Goal: Information Seeking & Learning: Learn about a topic

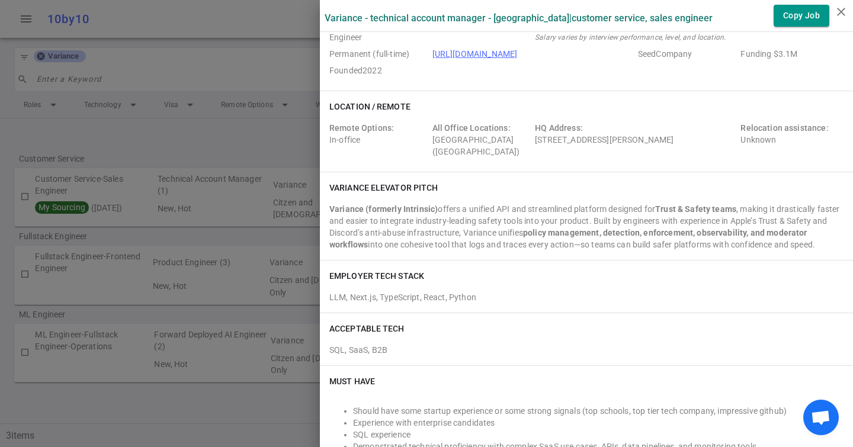
scroll to position [47, 0]
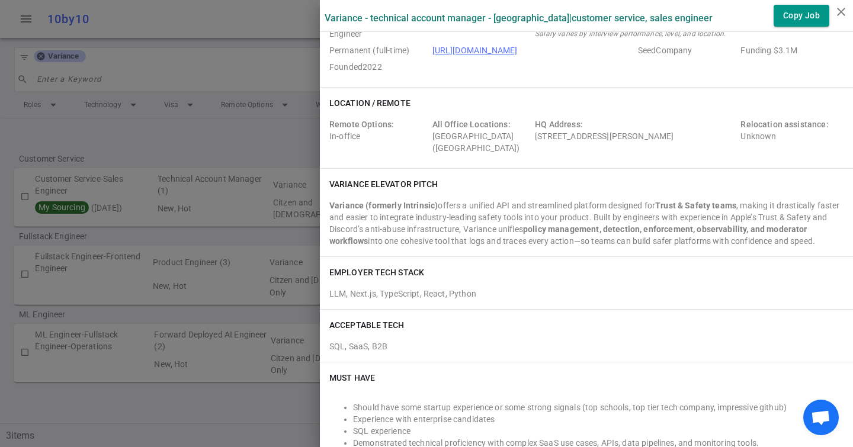
click at [144, 26] on div at bounding box center [426, 223] width 853 height 447
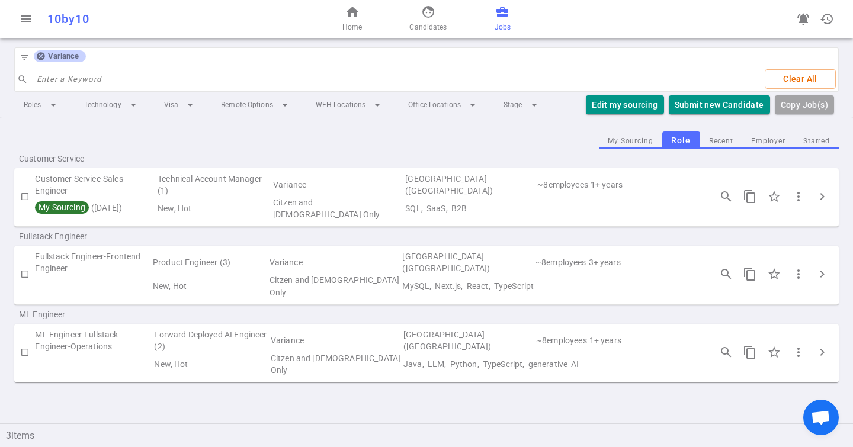
click at [41, 60] on icon at bounding box center [40, 56] width 9 height 9
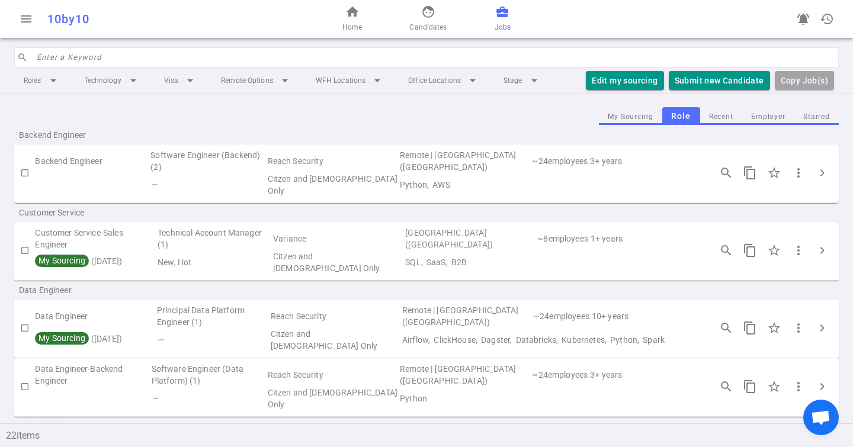
click at [41, 60] on input "search" at bounding box center [434, 57] width 795 height 19
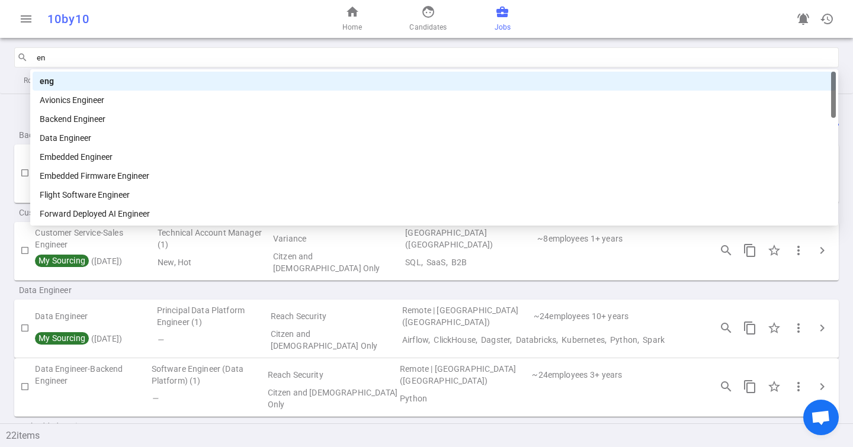
type input "e"
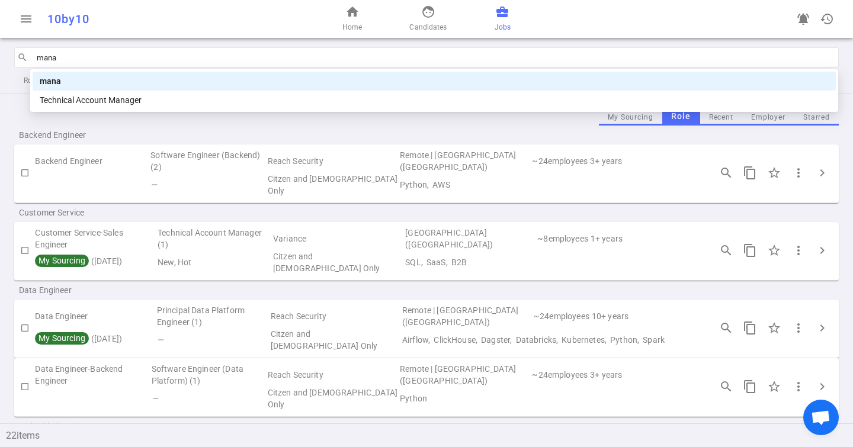
type input "mana"
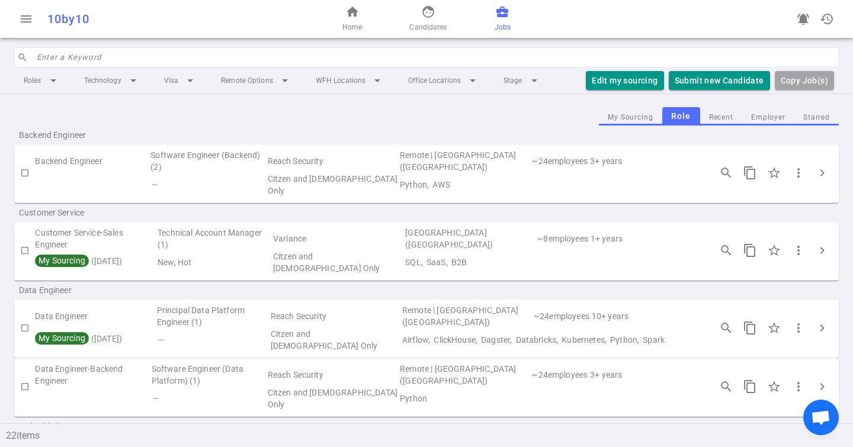
click at [82, 57] on input "search" at bounding box center [434, 57] width 795 height 19
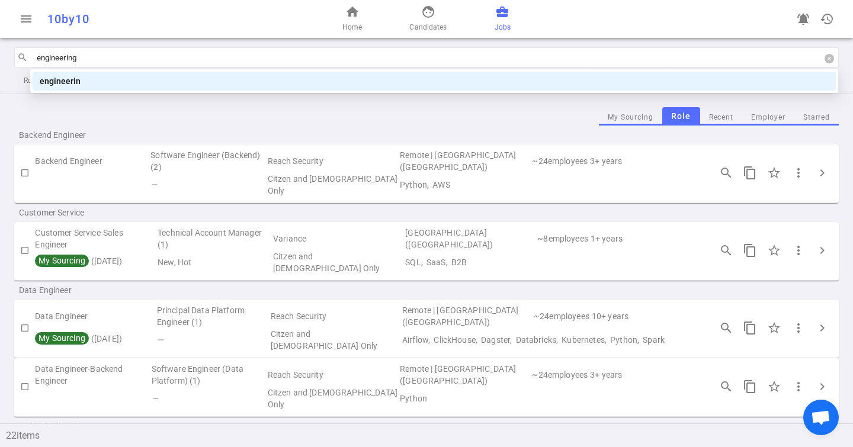
type input "engineering m"
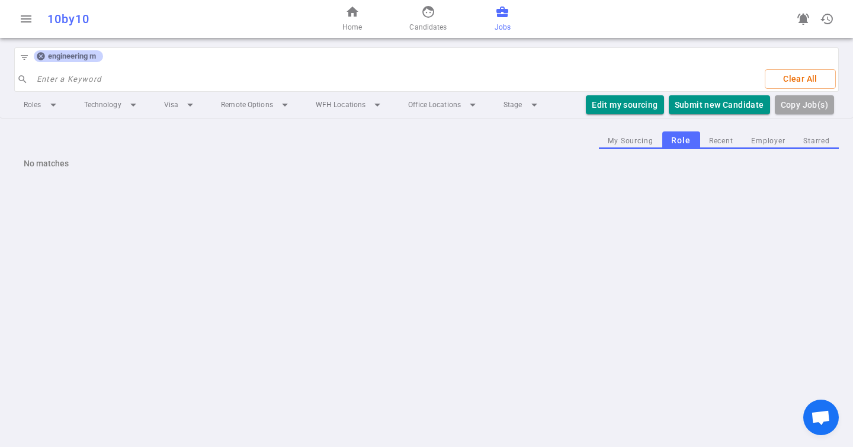
click at [43, 59] on icon at bounding box center [40, 56] width 9 height 9
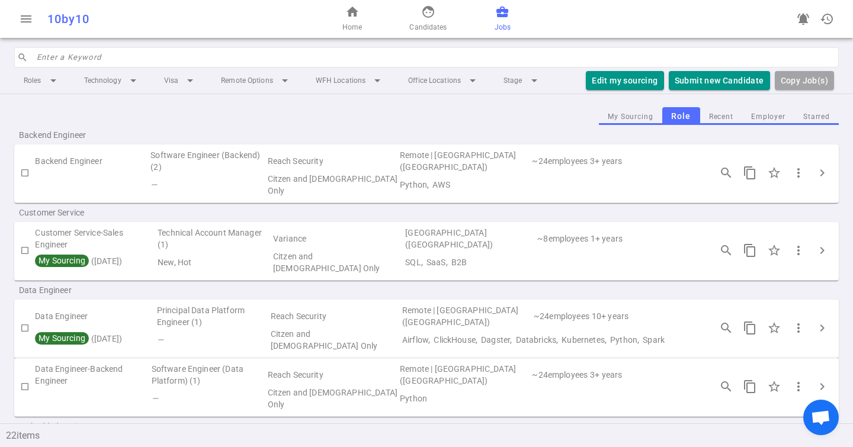
click at [56, 60] on input "search" at bounding box center [434, 57] width 795 height 19
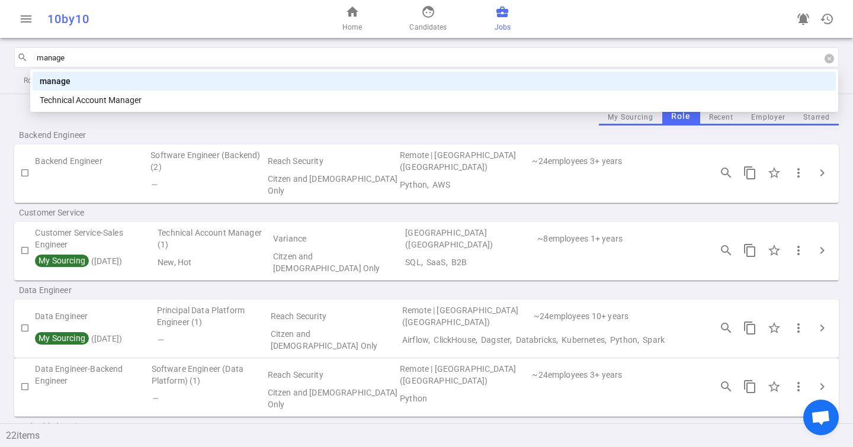
type input "manager"
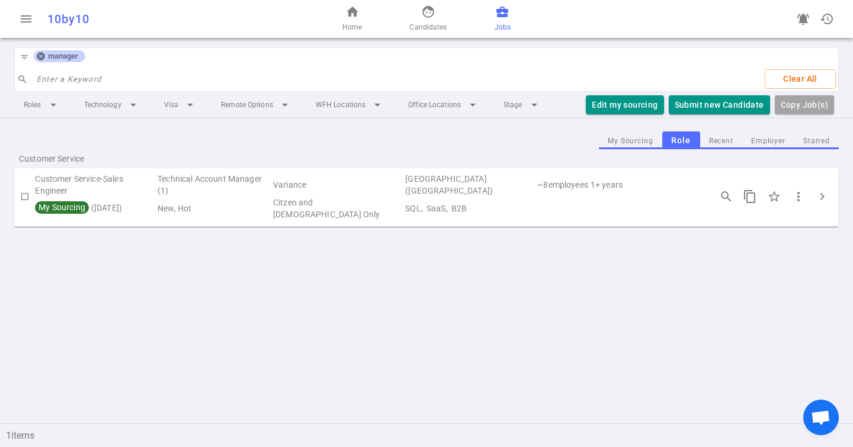
click at [40, 56] on icon at bounding box center [40, 56] width 9 height 9
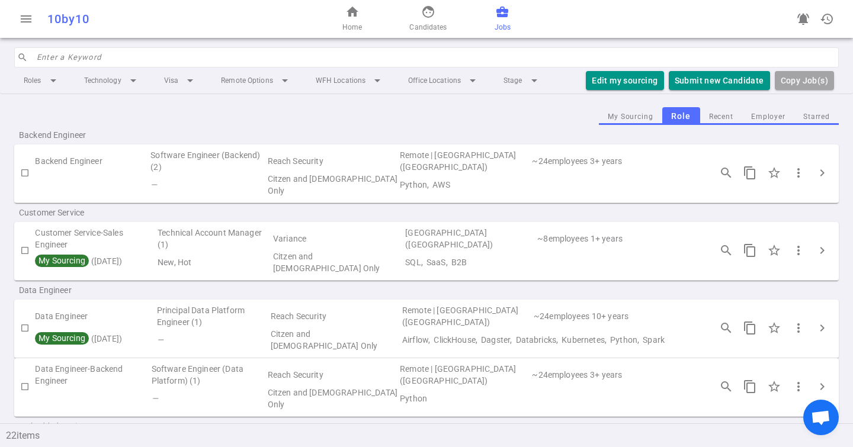
click at [40, 56] on input "search" at bounding box center [434, 57] width 795 height 19
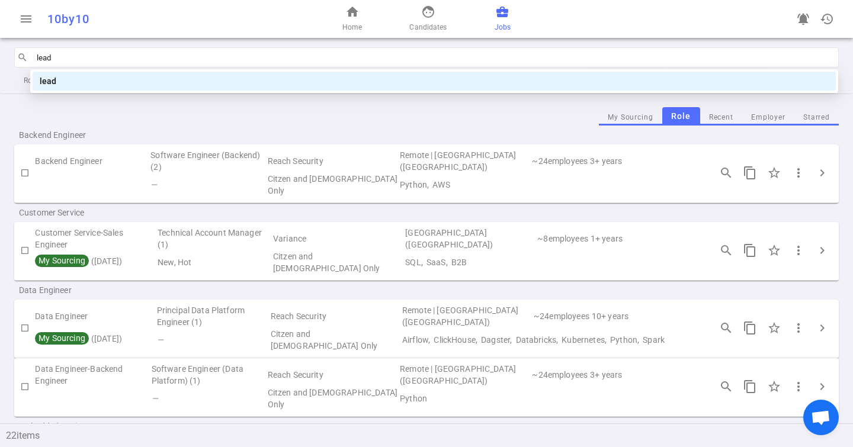
type input "lead"
